Goal: Task Accomplishment & Management: Use online tool/utility

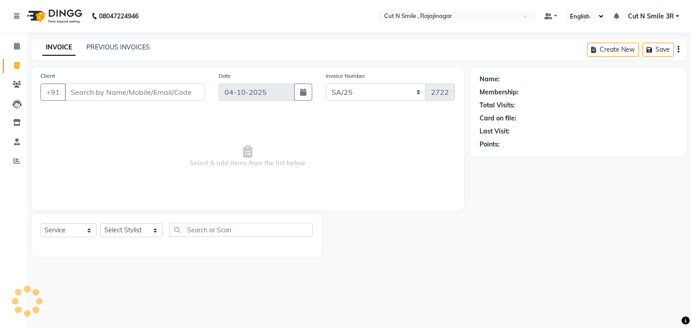
select select "7181"
select select "service"
click at [116, 90] on input "Client" at bounding box center [135, 92] width 140 height 17
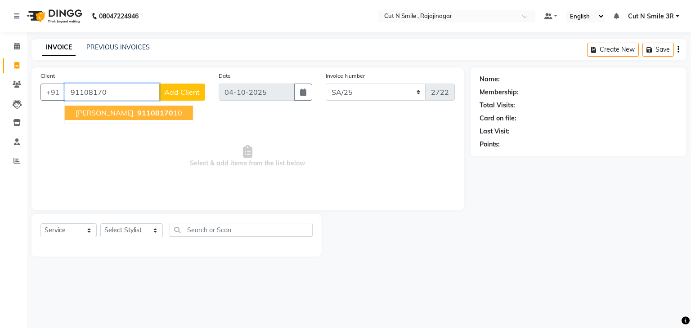
click at [137, 112] on span "91108170" at bounding box center [155, 112] width 36 height 9
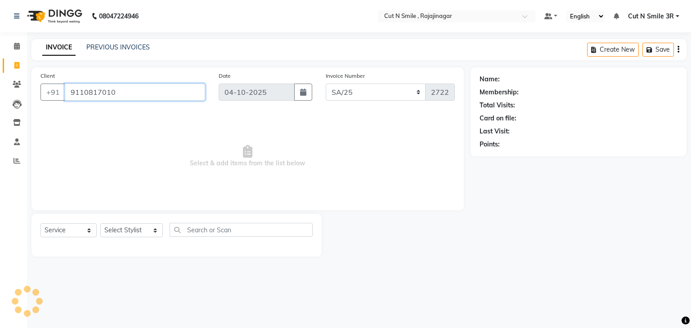
type input "9110817010"
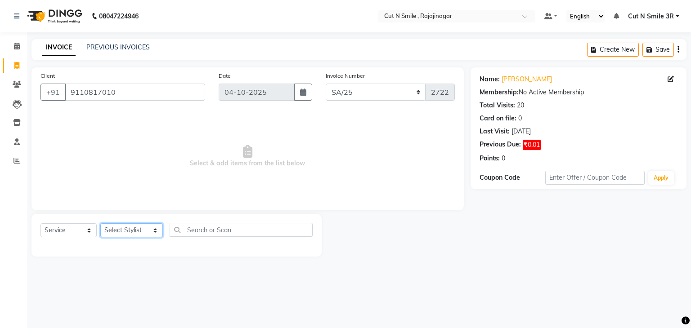
click at [108, 232] on select "Select Stylist [PERSON_NAME] Ammu 3R [PERSON_NAME] VN [PERSON_NAME] 3R [PERSON_…" at bounding box center [131, 230] width 62 height 14
select select "58685"
click at [100, 224] on select "Select Stylist [PERSON_NAME] Ammu 3R [PERSON_NAME] VN [PERSON_NAME] 3R [PERSON_…" at bounding box center [131, 230] width 62 height 14
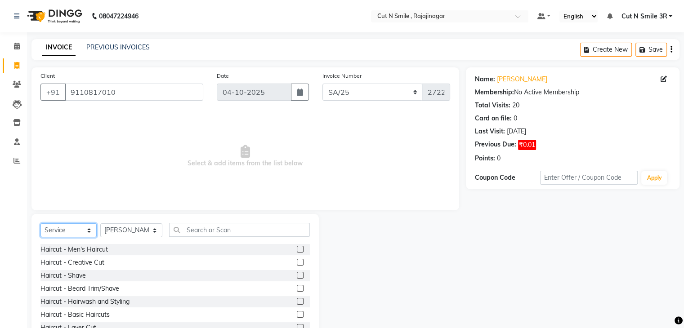
click at [65, 230] on select "Select Service Product Membership Package Voucher Prepaid Gift Card" at bounding box center [68, 230] width 56 height 14
select select "P"
click at [40, 224] on select "Select Service Product Membership Package Voucher Prepaid Gift Card" at bounding box center [68, 230] width 56 height 14
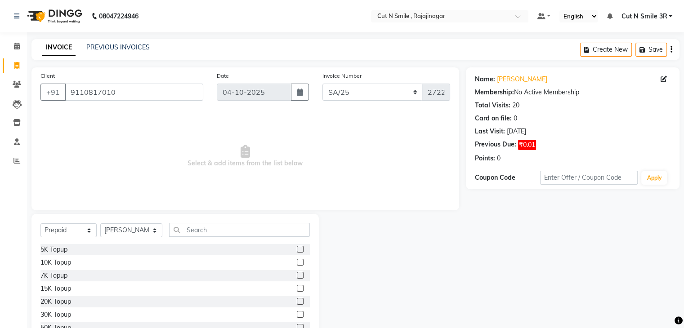
click at [297, 253] on label at bounding box center [300, 249] width 7 height 7
click at [297, 253] on input "checkbox" at bounding box center [300, 250] width 6 height 6
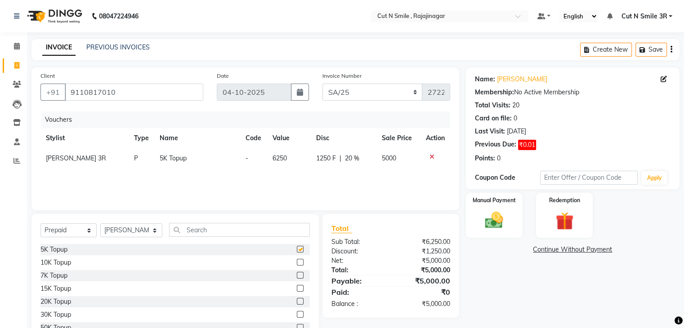
click at [297, 253] on label at bounding box center [300, 249] width 7 height 7
click at [297, 253] on input "checkbox" at bounding box center [300, 250] width 6 height 6
click at [297, 253] on label at bounding box center [300, 249] width 7 height 7
click at [297, 253] on input "checkbox" at bounding box center [300, 250] width 6 height 6
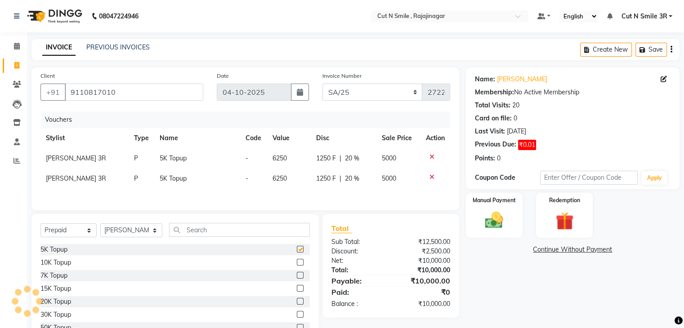
checkbox input "false"
click at [431, 177] on icon at bounding box center [431, 177] width 5 height 6
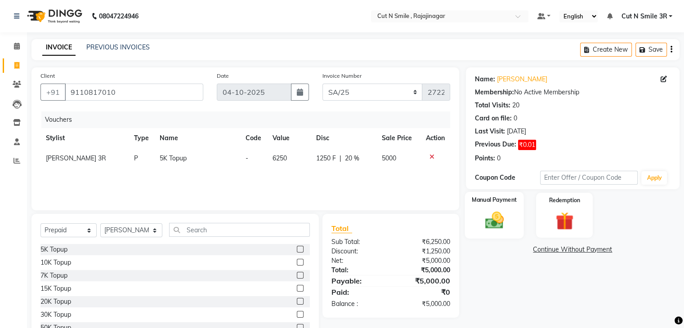
click at [493, 217] on img at bounding box center [494, 221] width 30 height 22
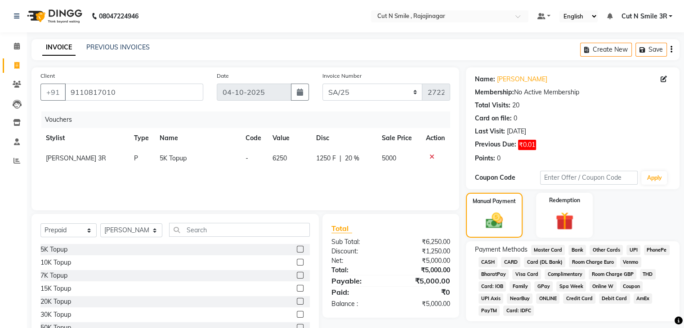
click at [631, 252] on span "UPI" at bounding box center [633, 250] width 14 height 10
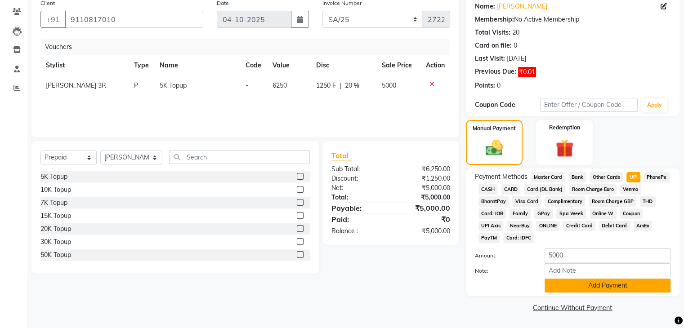
click at [616, 281] on button "Add Payment" at bounding box center [607, 286] width 126 height 14
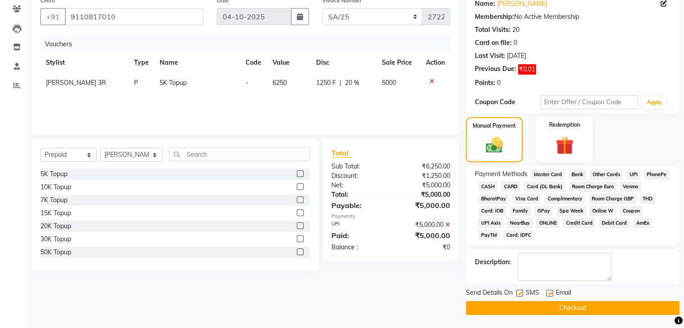
scroll to position [77, 0]
click at [570, 312] on button "Checkout" at bounding box center [573, 308] width 214 height 14
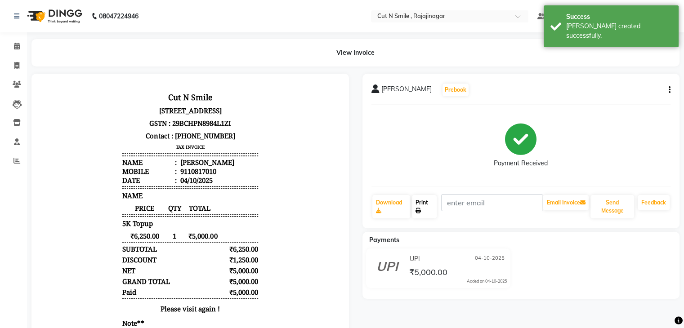
click at [424, 202] on link "Print" at bounding box center [424, 206] width 25 height 23
click at [18, 63] on icon at bounding box center [16, 65] width 5 height 7
select select "service"
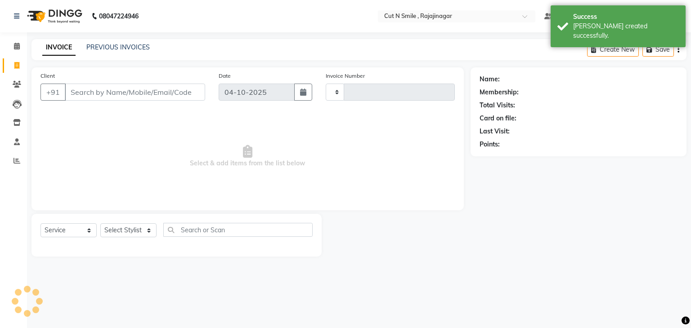
type input "136"
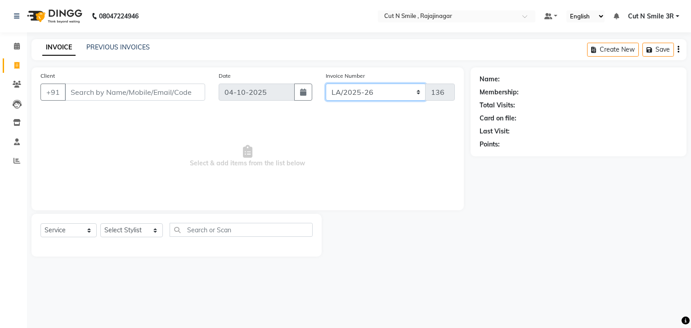
drag, startPoint x: 354, startPoint y: 92, endPoint x: 350, endPoint y: 161, distance: 68.4
click at [350, 161] on div "Client +91 Date [DATE] Invoice Number [PERSON_NAME]/25-26 LA/2025-26 SH/25 CH/2…" at bounding box center [247, 138] width 432 height 143
select select "7181"
click at [326, 84] on select "[PERSON_NAME]/25-26 LA/2025-26 SH/25 CH/25 SA/25" at bounding box center [376, 92] width 100 height 17
type input "2723"
